Goal: Contribute content

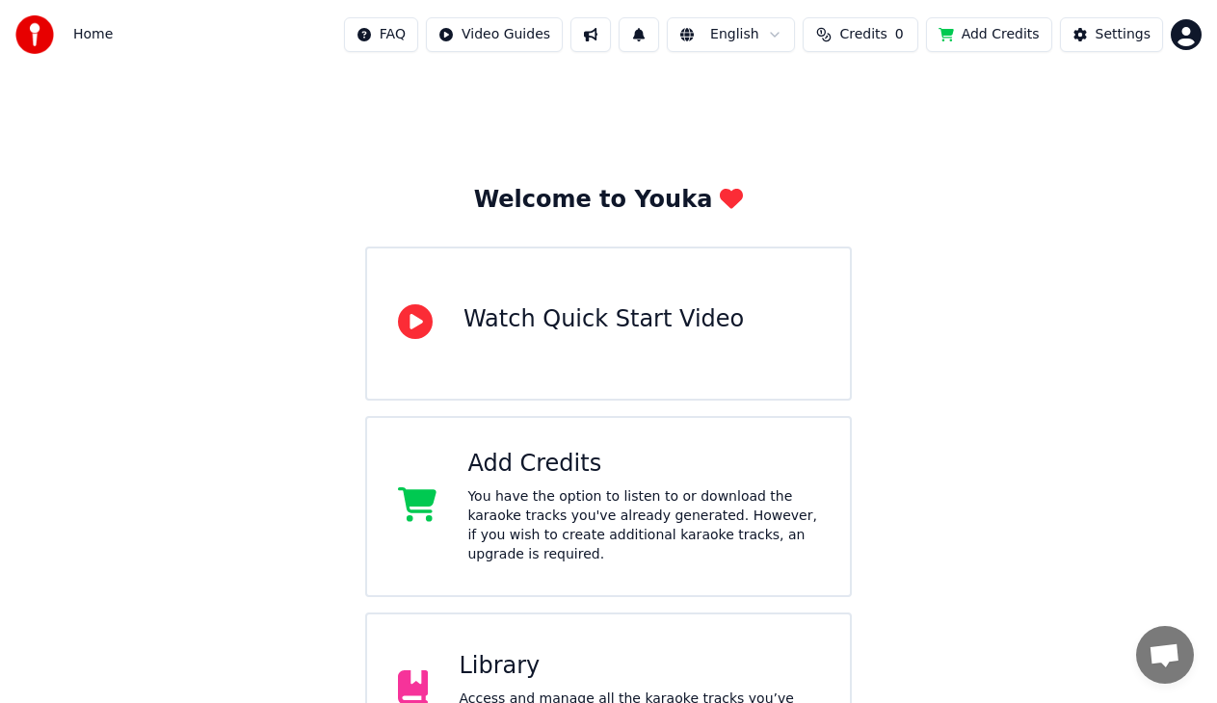
click at [565, 651] on div "Library" at bounding box center [639, 666] width 360 height 31
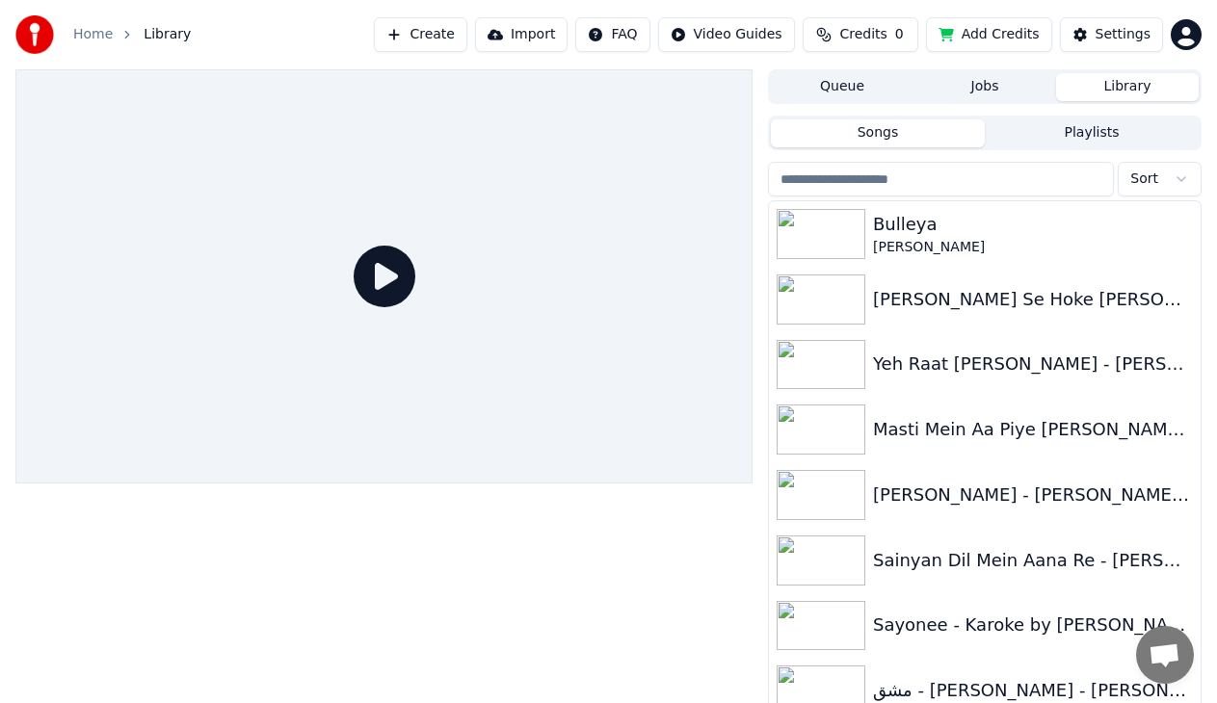
click at [952, 171] on input "search" at bounding box center [941, 179] width 346 height 35
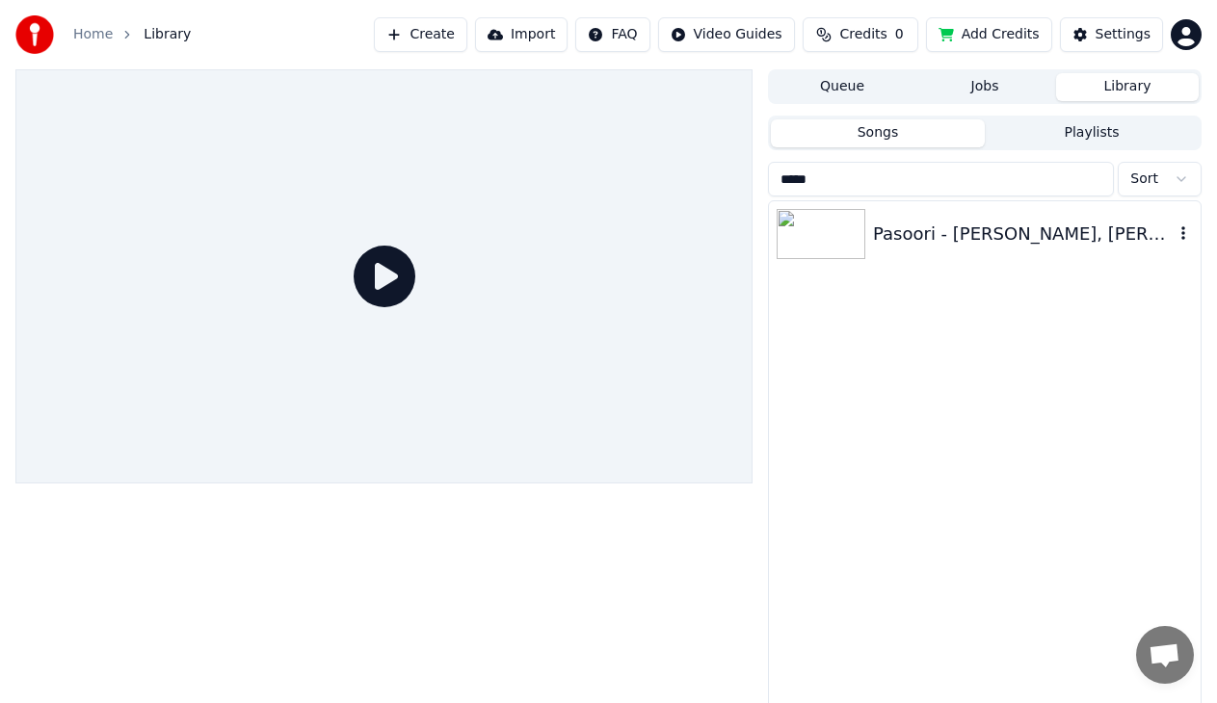
type input "*****"
click at [1042, 240] on div "Pasoori - [PERSON_NAME], [PERSON_NAME] by [PERSON_NAME]" at bounding box center [1023, 234] width 301 height 27
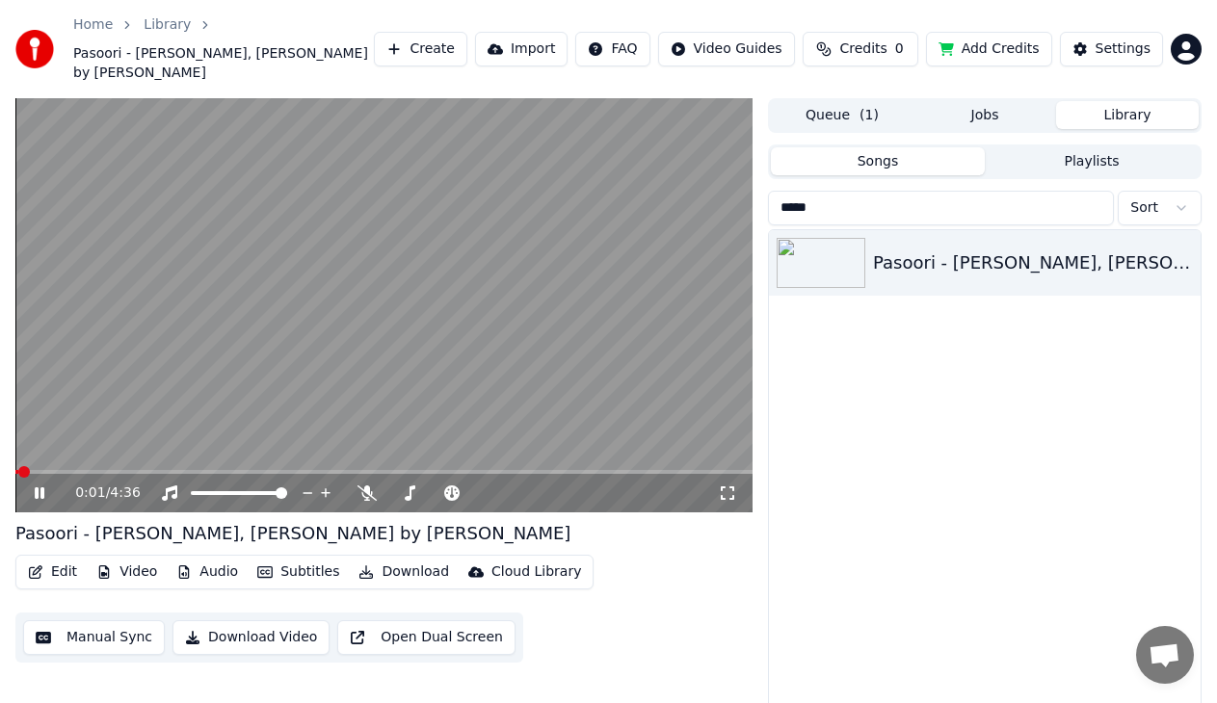
click at [60, 575] on button "Edit" at bounding box center [52, 572] width 65 height 27
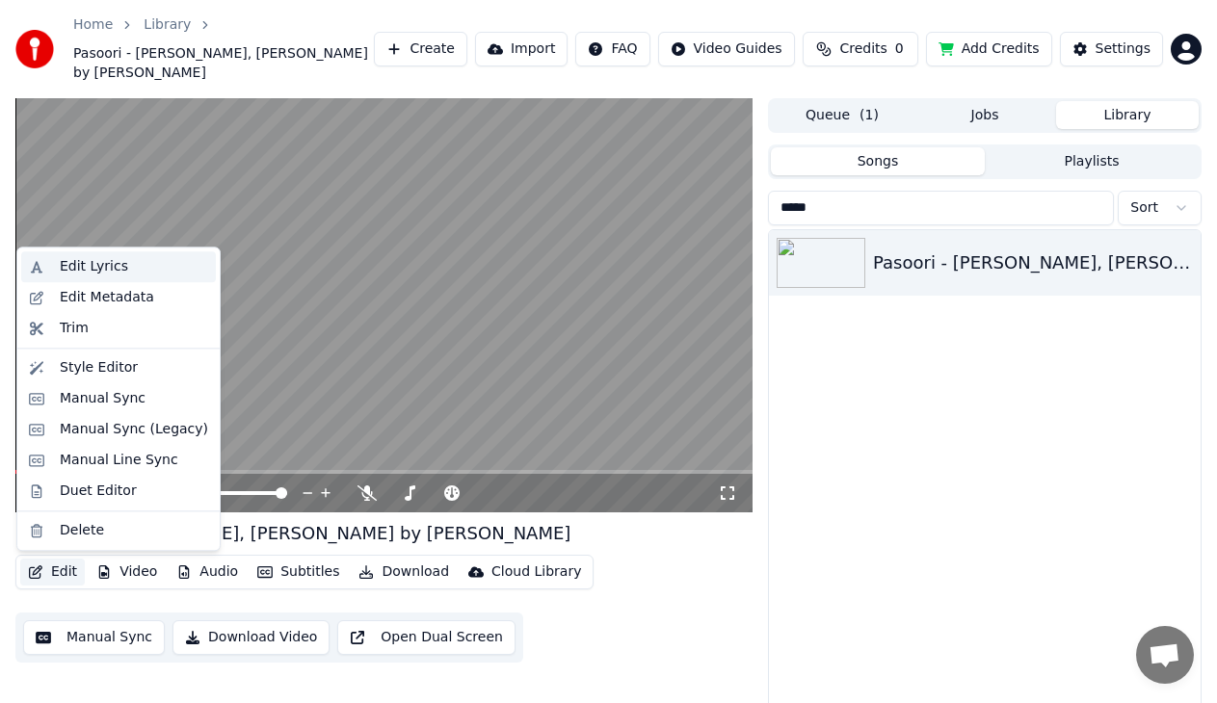
click at [118, 264] on div "Edit Lyrics" at bounding box center [134, 266] width 148 height 19
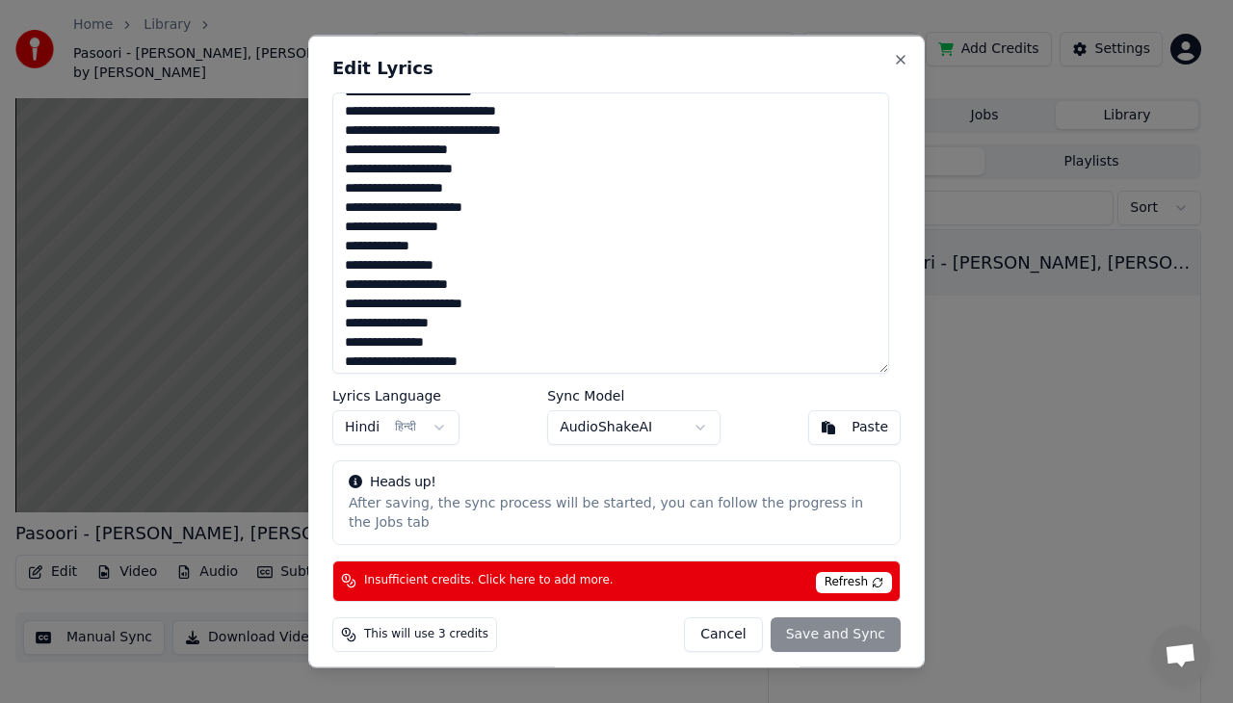
scroll to position [1103, 0]
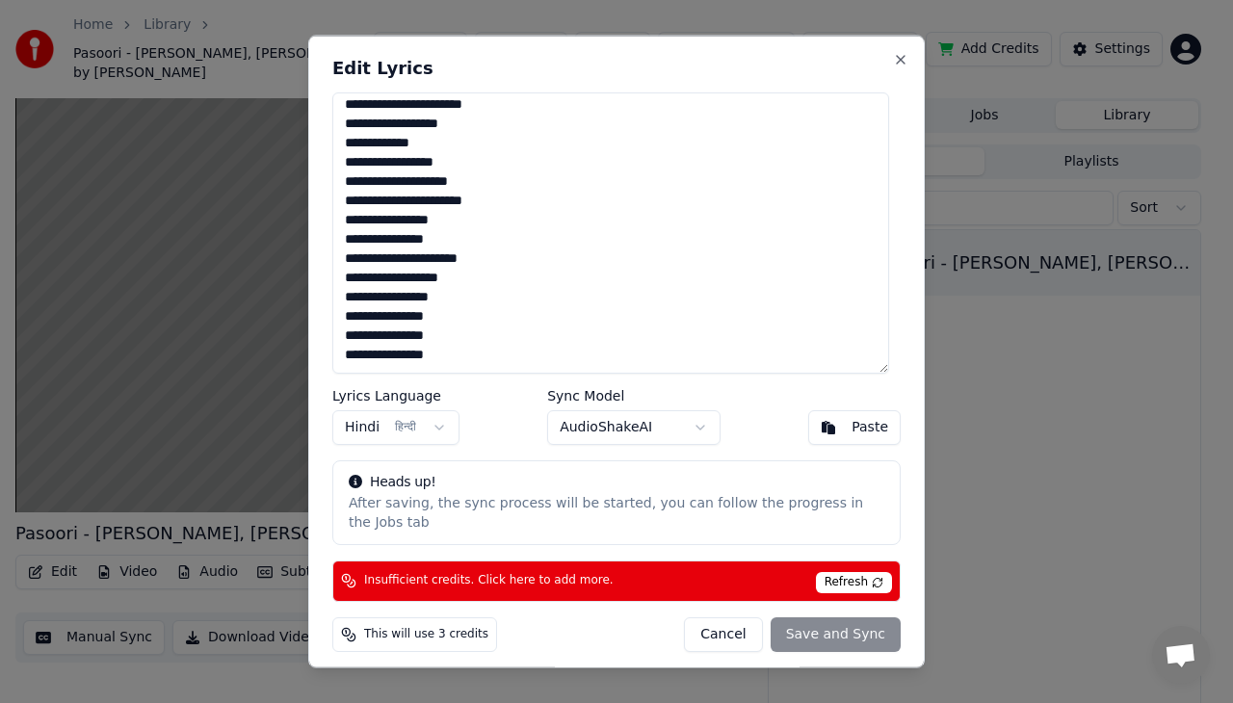
drag, startPoint x: 353, startPoint y: 111, endPoint x: 515, endPoint y: 389, distance: 322.5
click at [515, 389] on div "Edit Lyrics Lyrics Language Hindi हिन्दी Sync Model AudioShakeAI Paste Heads up…" at bounding box center [616, 352] width 617 height 633
